Goal: Information Seeking & Learning: Check status

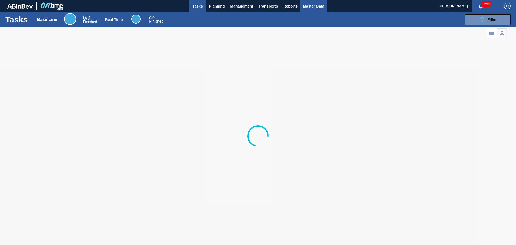
click at [318, 9] on span "Master Data" at bounding box center [313, 6] width 21 height 6
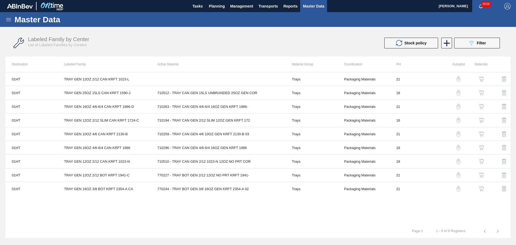
click at [8, 19] on icon at bounding box center [8, 19] width 5 height 3
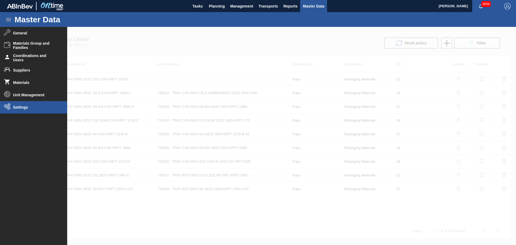
click at [27, 109] on span "Settings" at bounding box center [35, 107] width 44 height 4
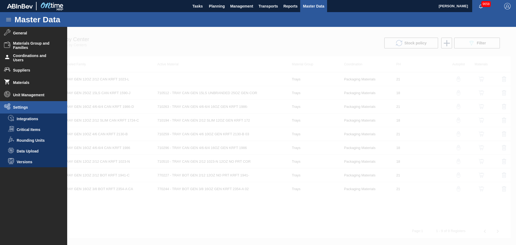
click at [33, 153] on li "Data Upload" at bounding box center [33, 151] width 67 height 11
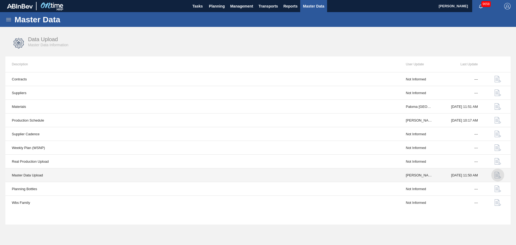
click at [498, 176] on img "button" at bounding box center [497, 175] width 6 height 6
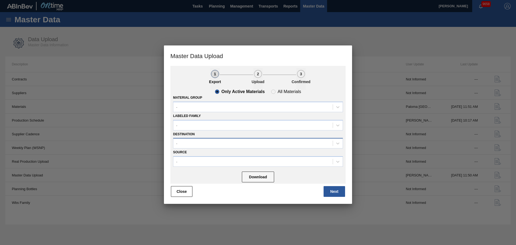
click at [199, 146] on div "-" at bounding box center [252, 143] width 159 height 8
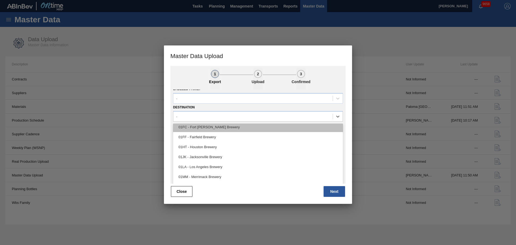
scroll to position [41, 0]
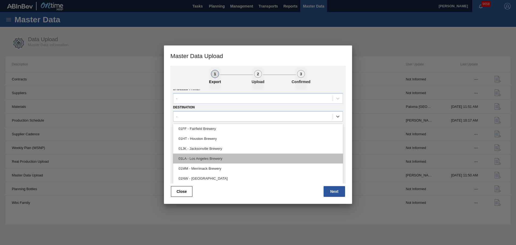
click at [225, 159] on div "01LA - Los Angeles Brewery" at bounding box center [258, 158] width 170 height 10
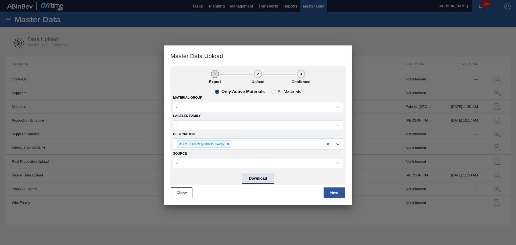
click at [266, 180] on button "Download" at bounding box center [258, 178] width 32 height 11
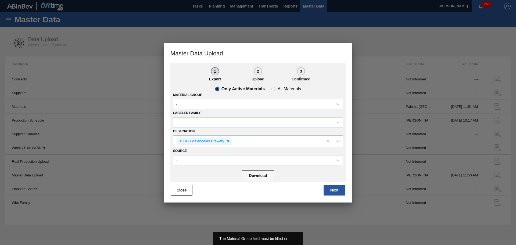
click at [261, 194] on div "Close Next" at bounding box center [257, 190] width 175 height 12
click at [183, 192] on button "Close" at bounding box center [181, 190] width 21 height 11
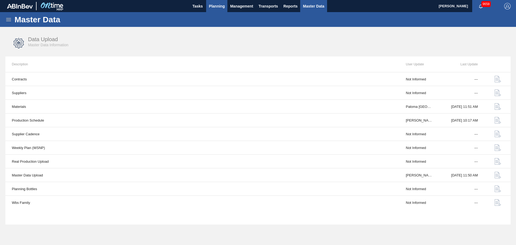
click at [218, 6] on span "Planning" at bounding box center [217, 6] width 16 height 6
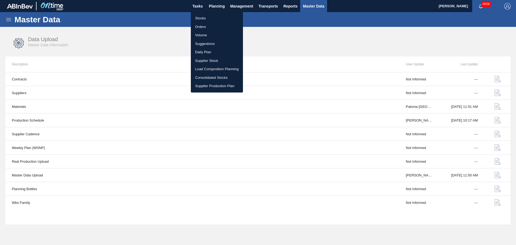
click at [202, 17] on li "Stocks" at bounding box center [217, 18] width 52 height 9
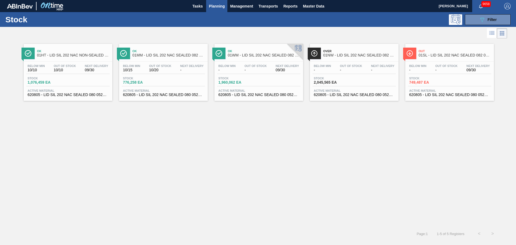
click at [149, 48] on div "Ok 01MM - LID SIL 202 NAC SEALED 082 0521 RED DIE" at bounding box center [168, 53] width 73 height 12
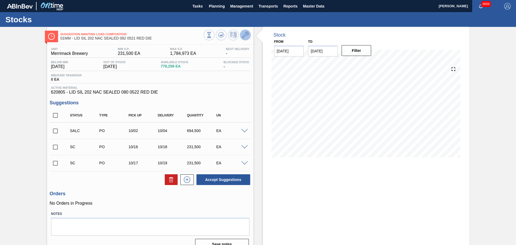
click at [247, 37] on icon at bounding box center [245, 35] width 6 height 6
